Goal: Transaction & Acquisition: Purchase product/service

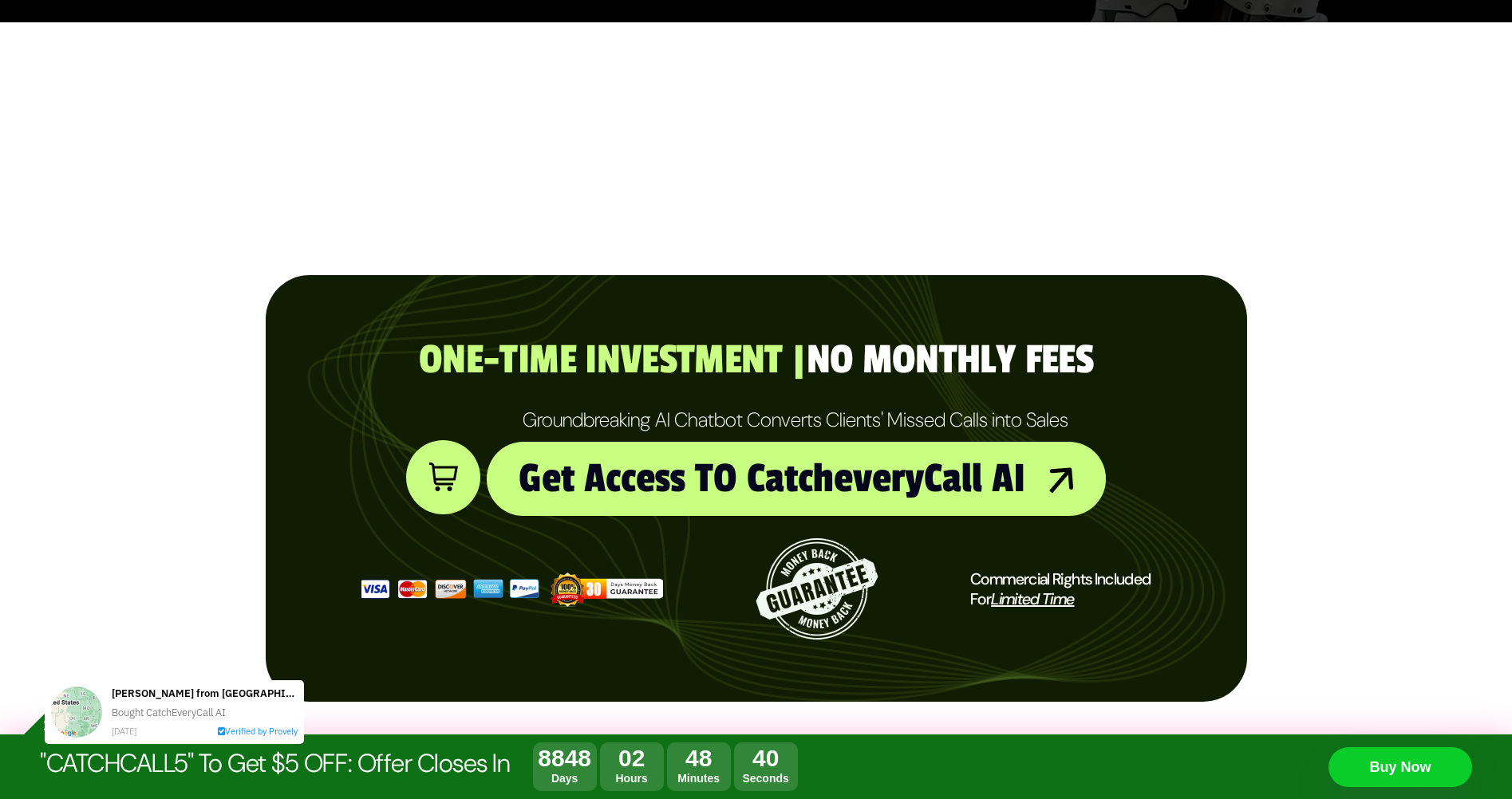
scroll to position [717, 0]
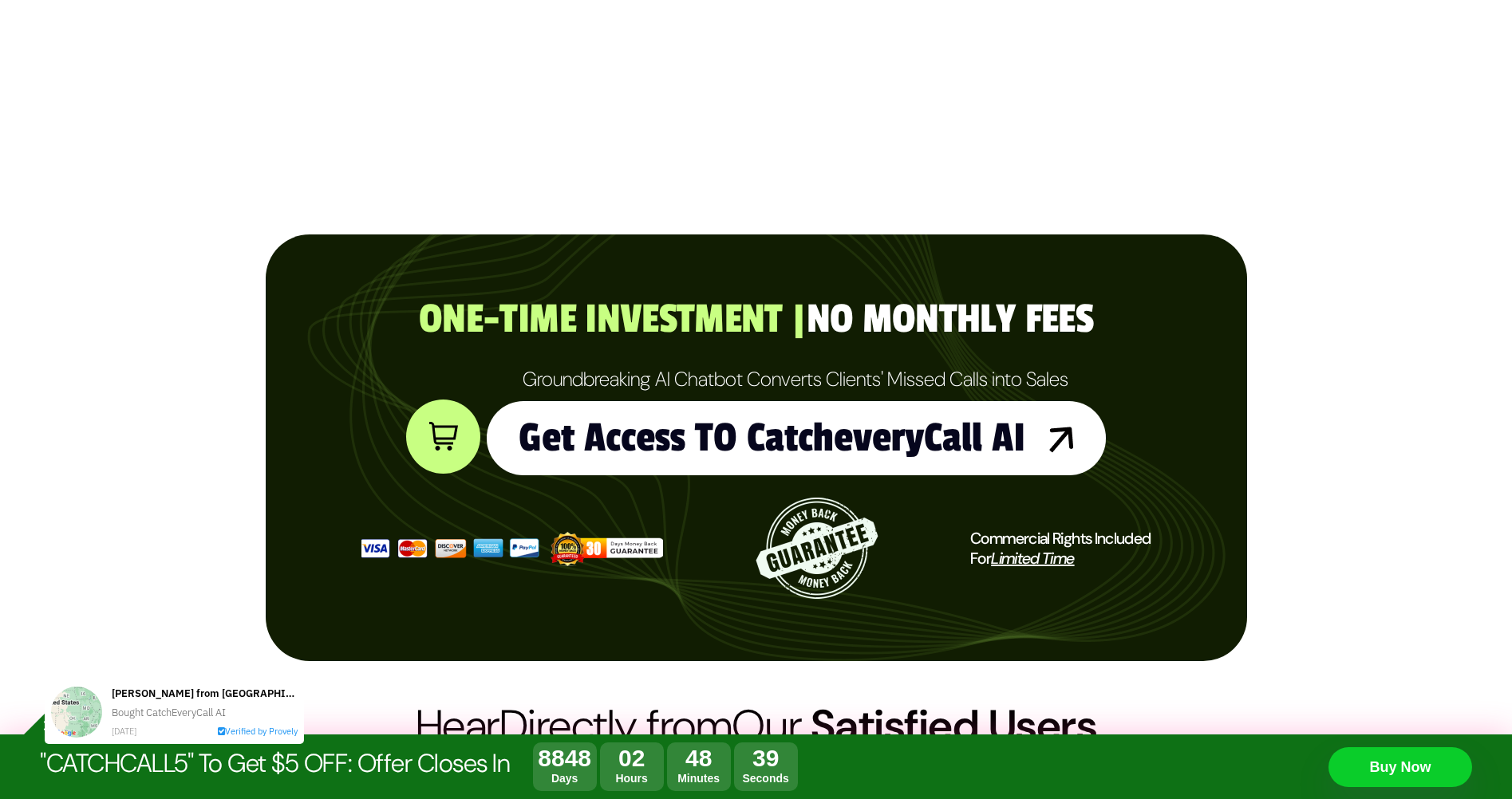
click at [721, 440] on link "Get Access TO CatcheveryCall AI" at bounding box center [796, 438] width 619 height 74
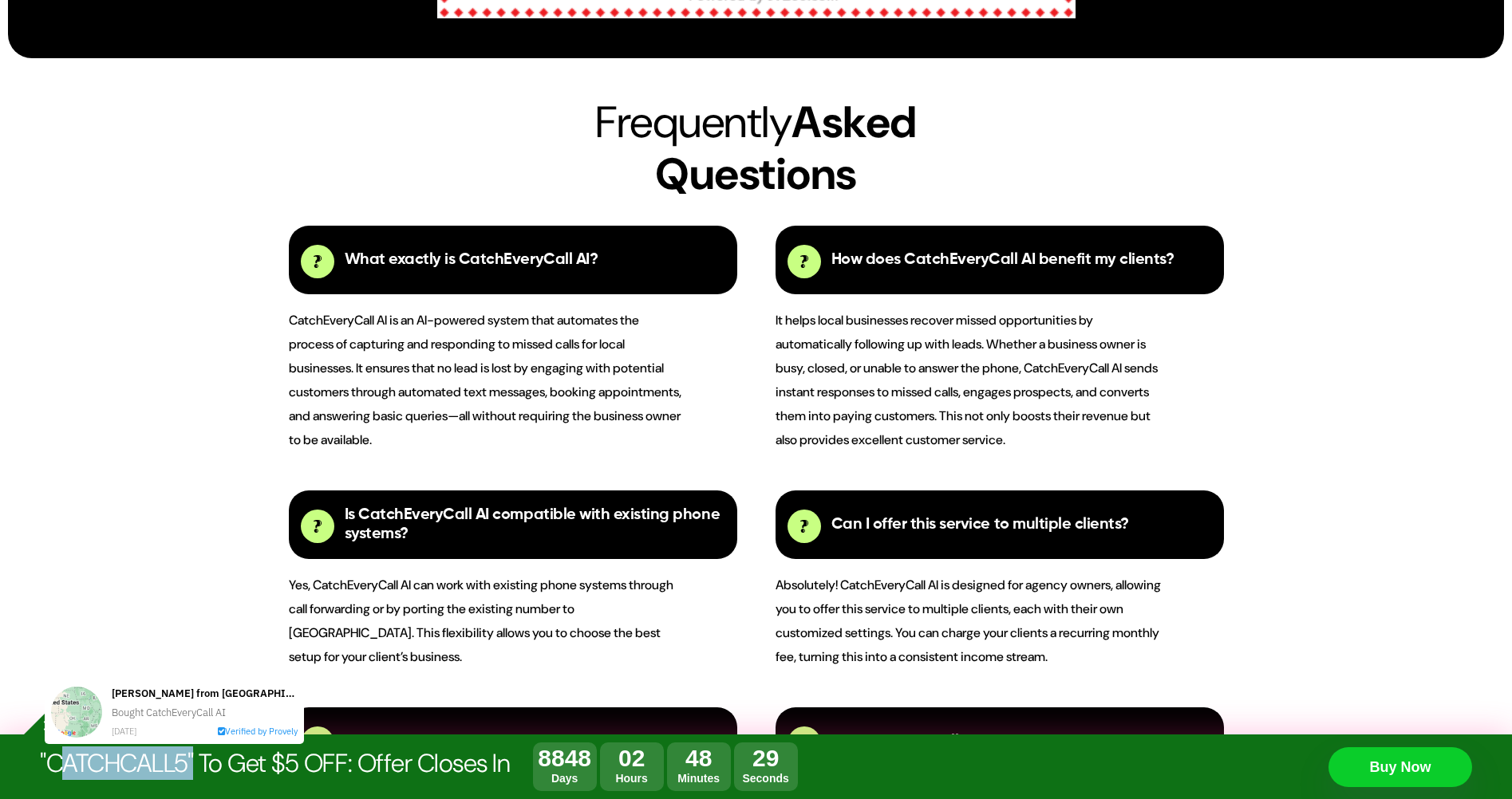
drag, startPoint x: 197, startPoint y: 761, endPoint x: 56, endPoint y: 762, distance: 141.0
click at [56, 762] on span ""CATCHCALL5" To Get $5 OFF: Offer Closes In" at bounding box center [274, 762] width 470 height 33
drag, startPoint x: 56, startPoint y: 762, endPoint x: 88, endPoint y: 767, distance: 32.4
copy span "CATCHCALL5"
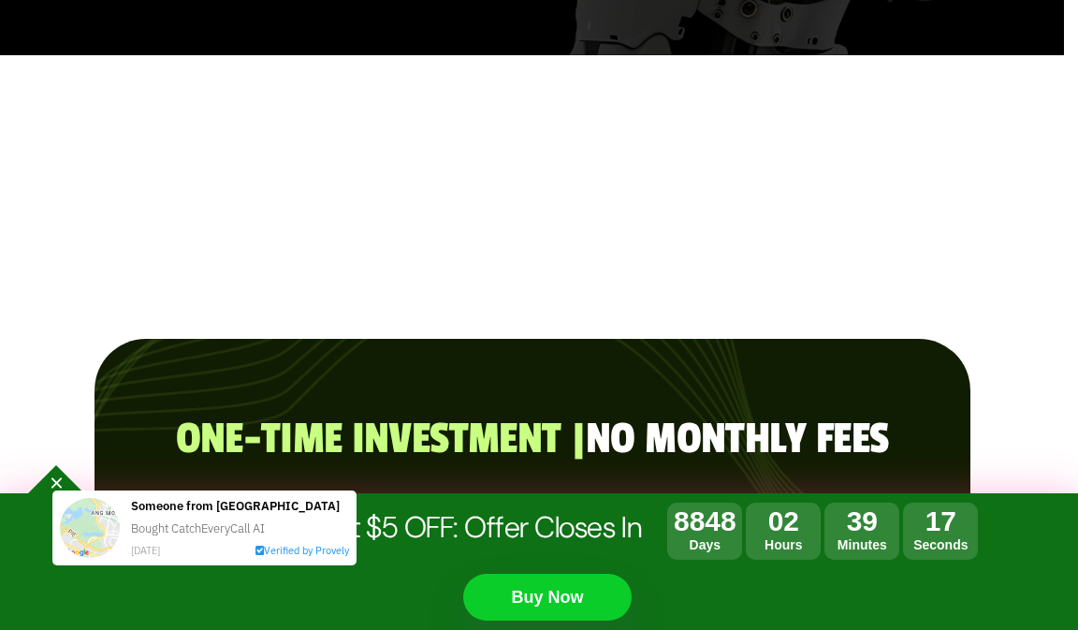
scroll to position [842, 0]
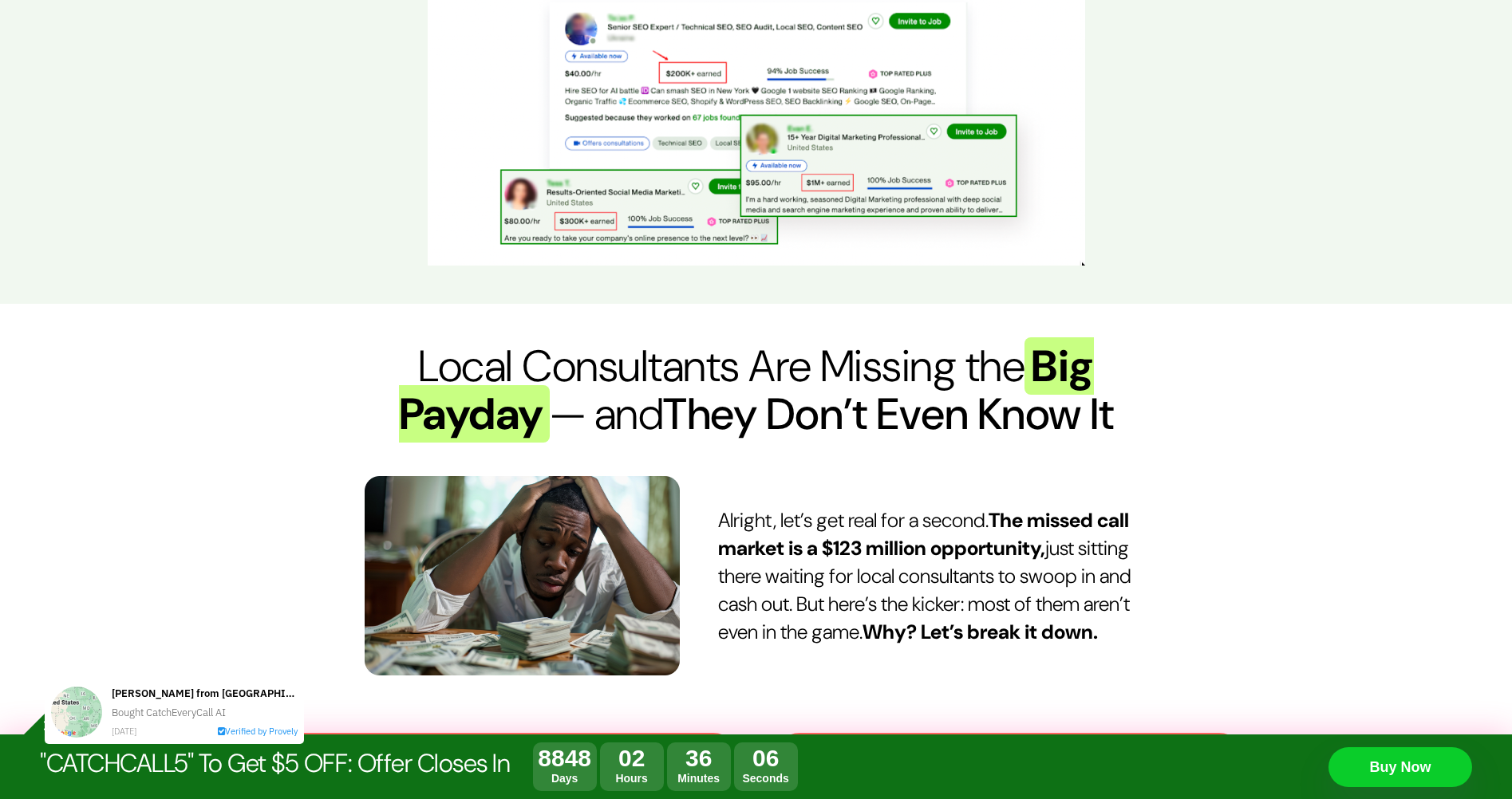
click at [1430, 767] on link "Buy Now" at bounding box center [1399, 767] width 143 height 40
